Goal: Transaction & Acquisition: Purchase product/service

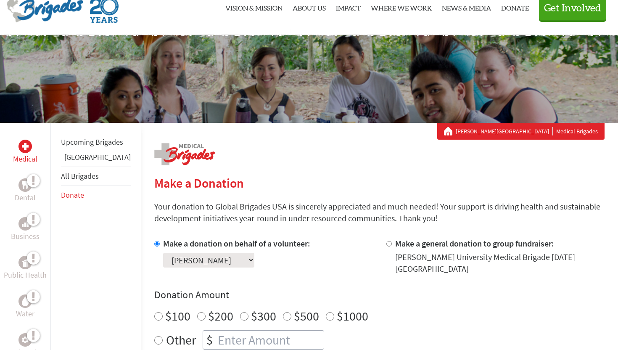
scroll to position [37, 0]
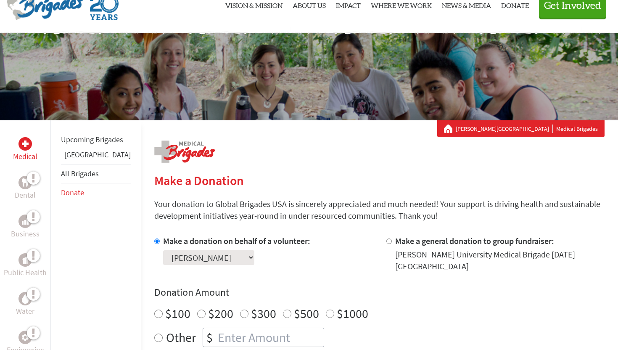
click at [237, 258] on select "Select a volunteer... Alexandria Kokott Alison Garcia Amelia Pilarski Colin Gev…" at bounding box center [208, 257] width 91 height 15
click at [163, 250] on select "Select a volunteer... Alexandria Kokott Alison Garcia Amelia Pilarski Colin Gev…" at bounding box center [208, 257] width 91 height 15
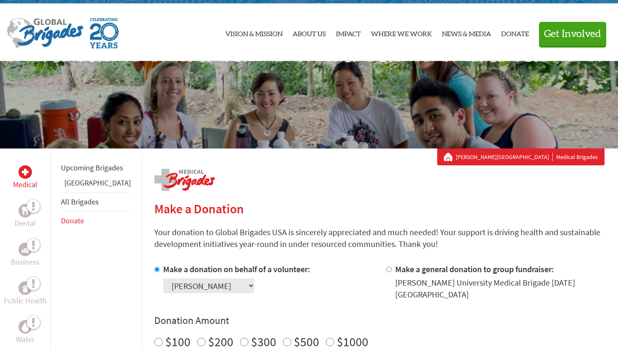
scroll to position [8, 0]
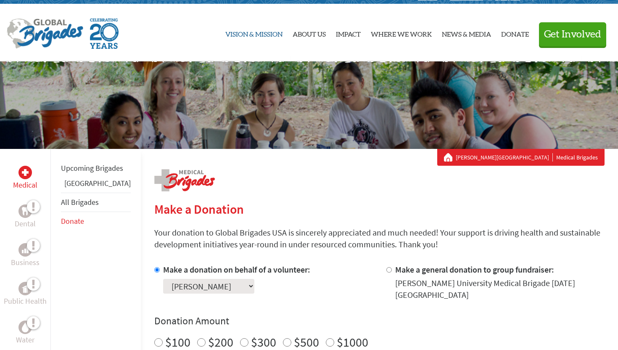
click at [246, 35] on link "Vision & Mission" at bounding box center [253, 33] width 57 height 44
click at [40, 33] on img at bounding box center [45, 34] width 77 height 30
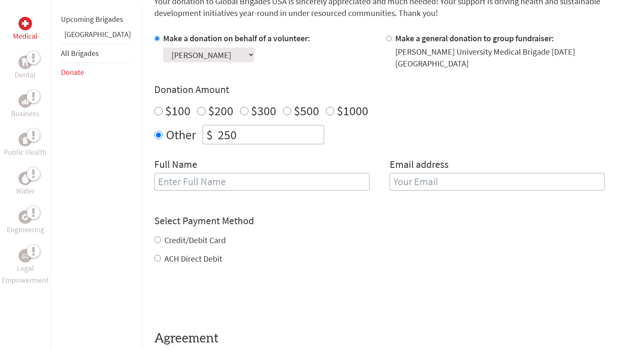
scroll to position [240, 0]
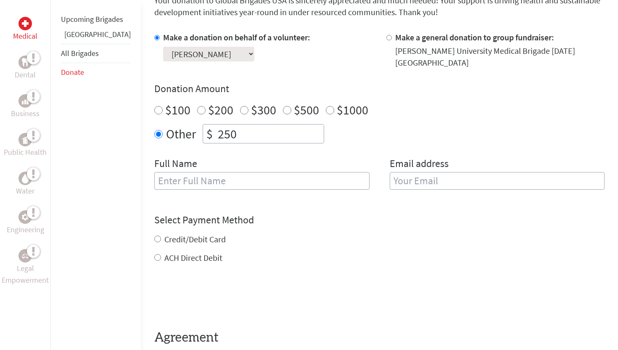
click at [220, 172] on input "text" at bounding box center [261, 181] width 215 height 18
type input "[PERSON_NAME]"
type input "[EMAIL_ADDRESS][DOMAIN_NAME]"
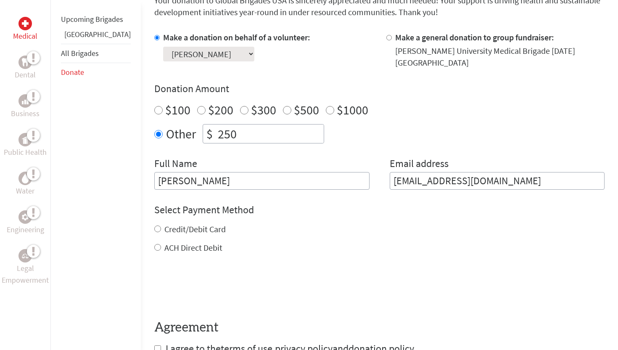
click at [184, 224] on label "Credit/Debit Card" at bounding box center [194, 229] width 61 height 11
click at [161, 225] on input "Credit/Debit Card" at bounding box center [157, 228] width 7 height 7
radio input "true"
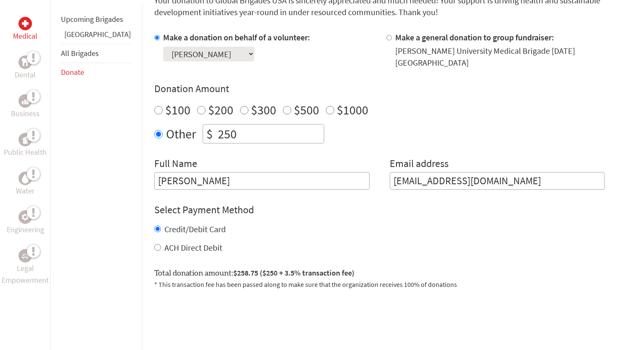
click at [183, 242] on label "ACH Direct Debit" at bounding box center [193, 247] width 58 height 11
click at [161, 244] on input "ACH Direct Debit" at bounding box center [157, 247] width 7 height 7
radio input "true"
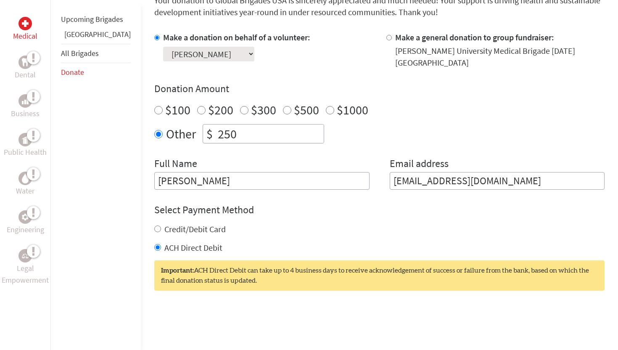
click at [189, 224] on label "Credit/Debit Card" at bounding box center [194, 229] width 61 height 11
click at [161, 225] on input "Credit/Debit Card" at bounding box center [157, 228] width 7 height 7
radio input "true"
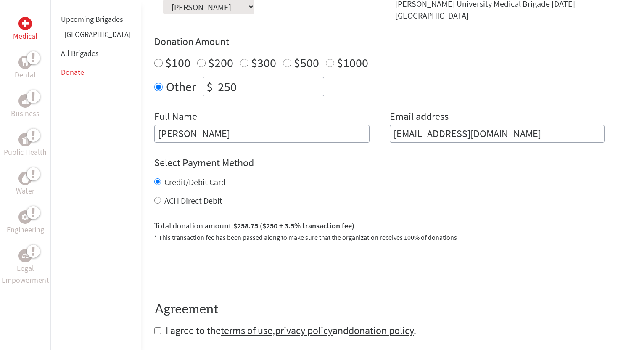
scroll to position [351, 0]
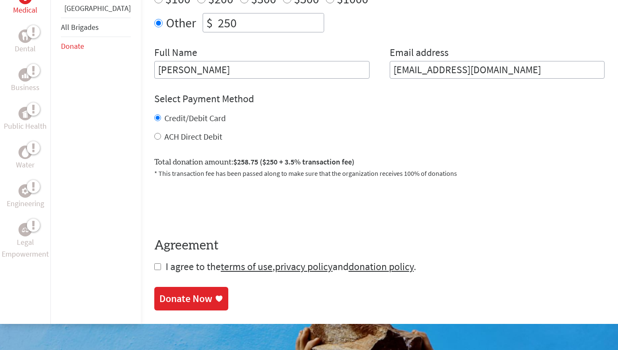
click at [164, 131] on label "ACH Direct Debit" at bounding box center [193, 136] width 58 height 11
click at [157, 133] on input "ACH Direct Debit" at bounding box center [157, 136] width 7 height 7
radio input "true"
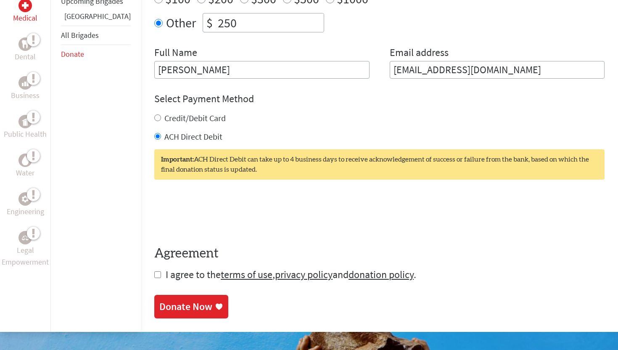
click at [154, 271] on input "checkbox" at bounding box center [157, 274] width 7 height 7
checkbox input "true"
click at [154, 296] on link "Donate Now" at bounding box center [191, 308] width 74 height 24
